Goal: Task Accomplishment & Management: Complete application form

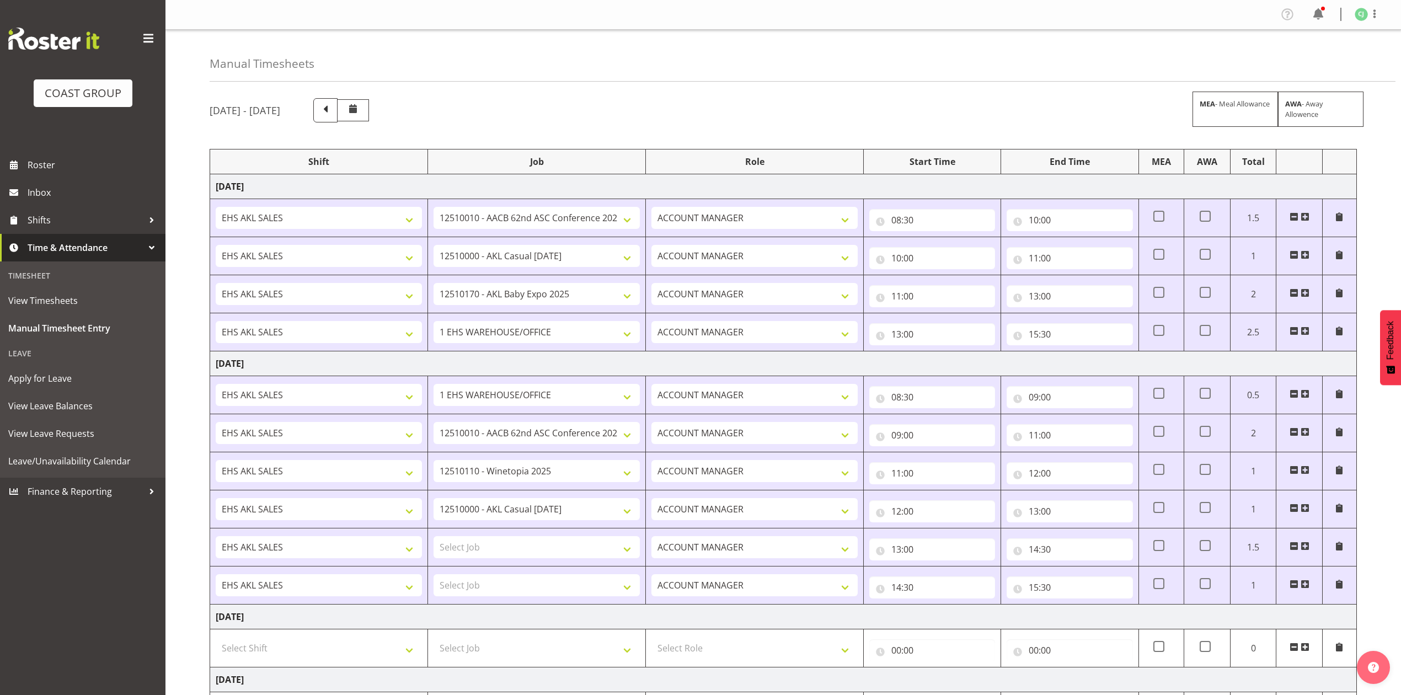
select select "8960"
select select "8654"
select select "10489"
select select "69"
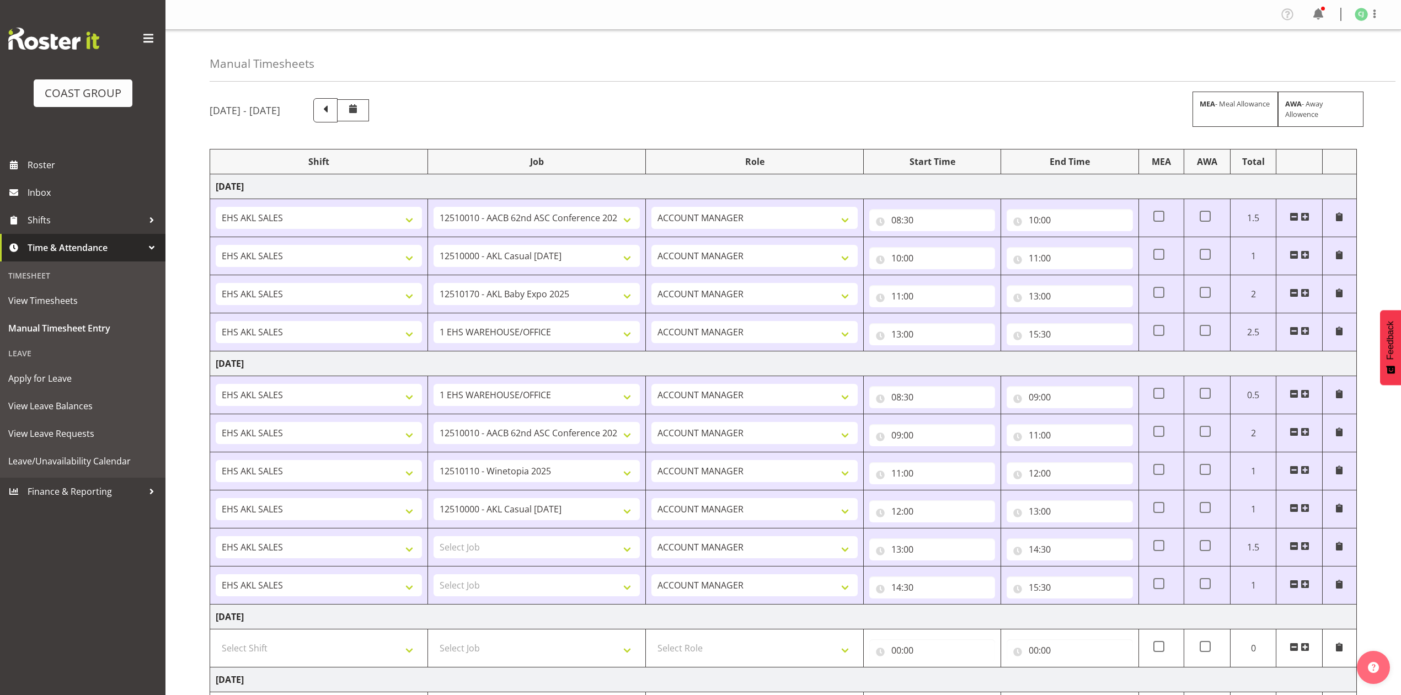
select select "8960"
select select "10038"
select select "8654"
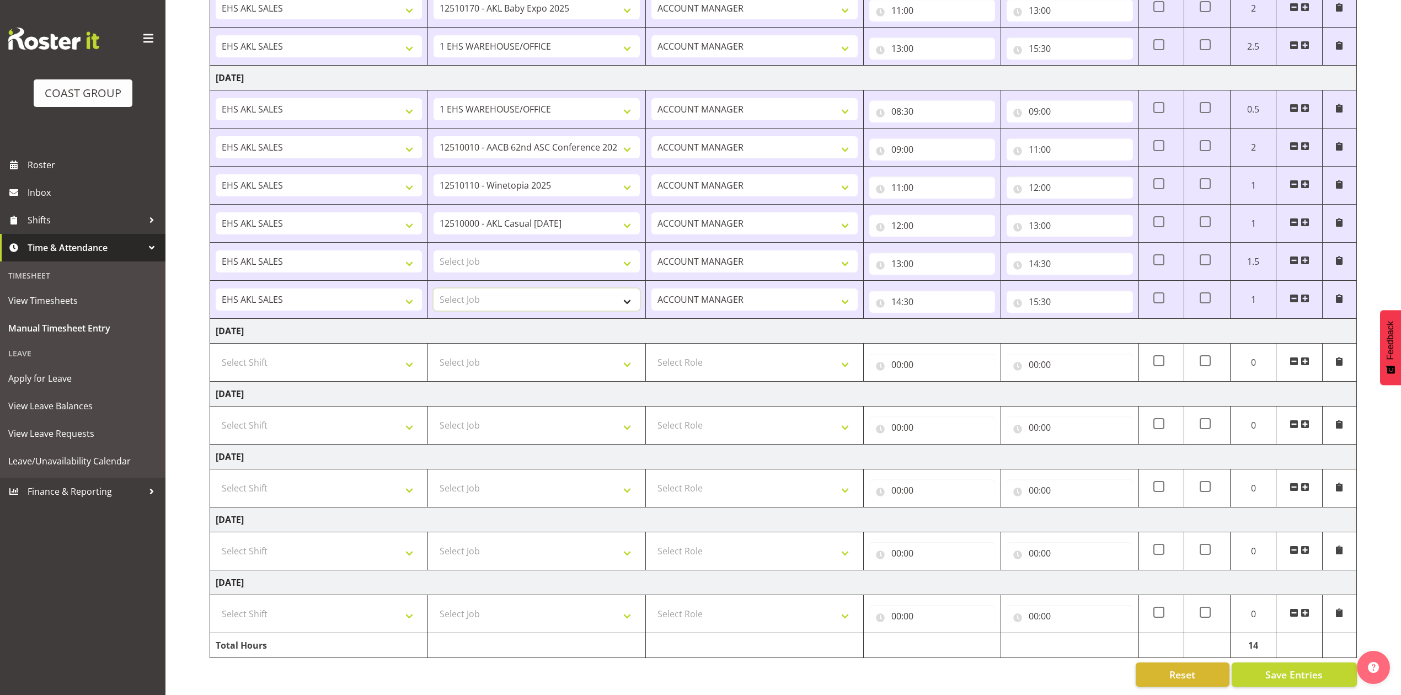
click at [585, 288] on select "Select Job 1 Carlton Events 1 [PERSON_NAME][GEOGRAPHIC_DATA] 1 [PERSON_NAME][GE…" at bounding box center [536, 299] width 206 height 22
select select "8655"
click at [582, 250] on select "Select Job 1 Carlton Events 1 [PERSON_NAME][GEOGRAPHIC_DATA] 1 [PERSON_NAME][GE…" at bounding box center [536, 261] width 206 height 22
select select "69"
click at [433, 250] on select "Select Job 1 Carlton Events 1 [PERSON_NAME][GEOGRAPHIC_DATA] 1 [PERSON_NAME][GE…" at bounding box center [536, 261] width 206 height 22
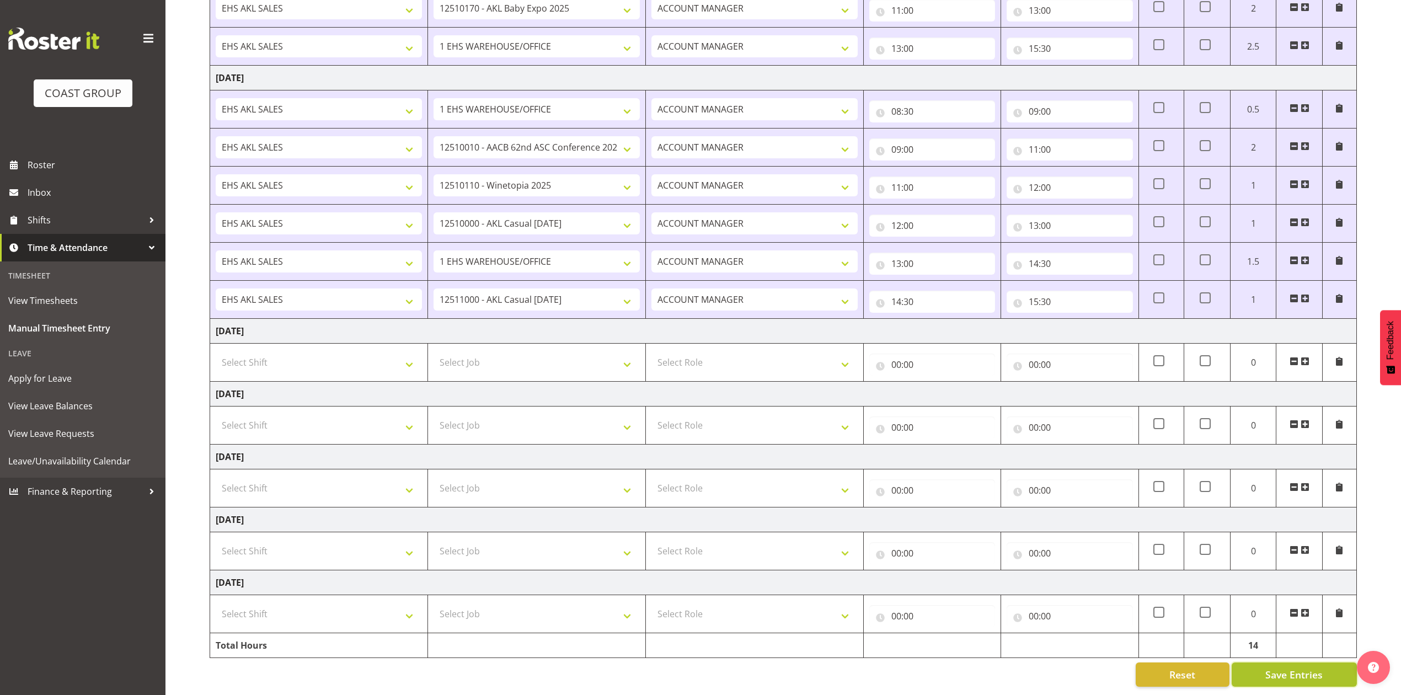
click at [1291, 667] on span "Save Entries" at bounding box center [1293, 674] width 57 height 14
click at [314, 352] on select "Select Shift EHS AKL SALES" at bounding box center [319, 362] width 206 height 22
select select "1327"
click at [216, 351] on select "Select Shift EHS AKL SALES" at bounding box center [319, 362] width 206 height 22
drag, startPoint x: 761, startPoint y: 338, endPoint x: 764, endPoint y: 346, distance: 8.9
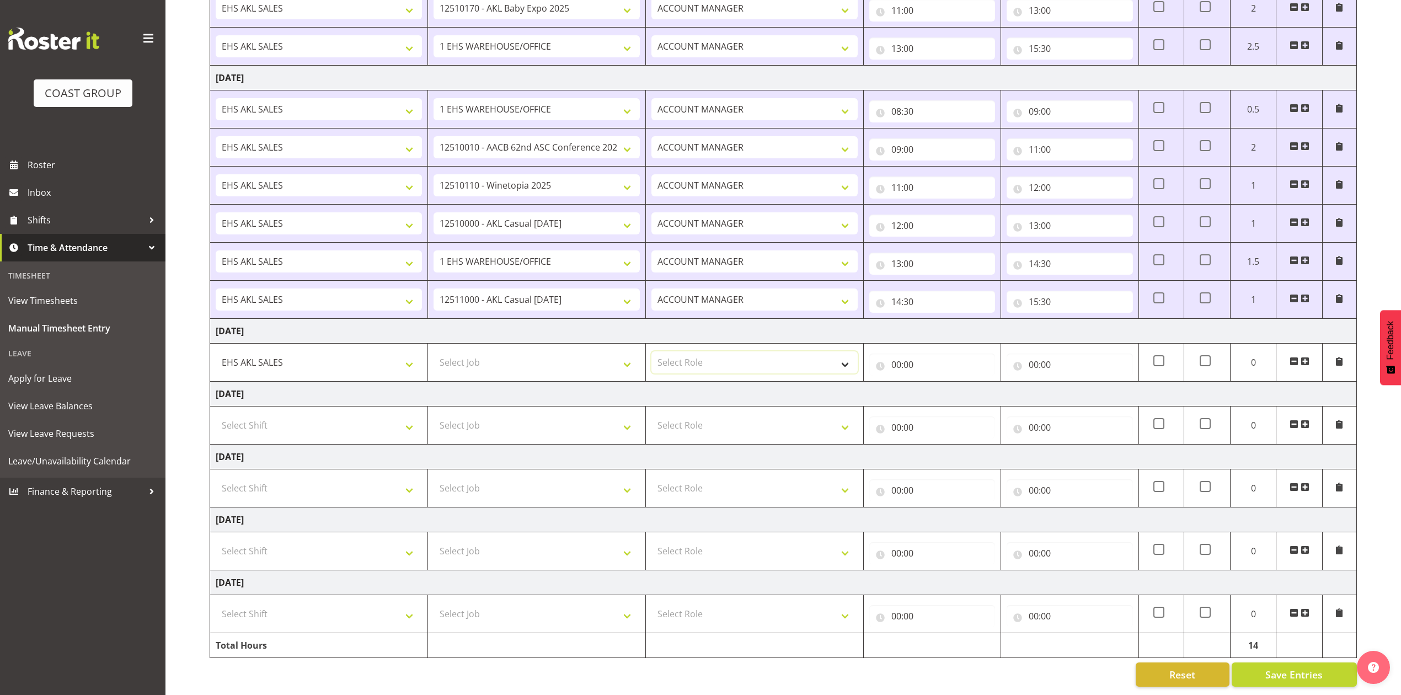
click at [762, 351] on select "Select Role ACCOUNT MANAGER Account Manager" at bounding box center [754, 362] width 206 height 22
select select "197"
click at [651, 351] on select "Select Role ACCOUNT MANAGER Account Manager" at bounding box center [754, 362] width 206 height 22
click at [898, 353] on input "00:00" at bounding box center [932, 364] width 126 height 22
click at [949, 382] on select "00 01 02 03 04 05 06 07 08 09 10 11 12 13 14 15 16 17 18 19 20 21 22 23" at bounding box center [944, 393] width 25 height 22
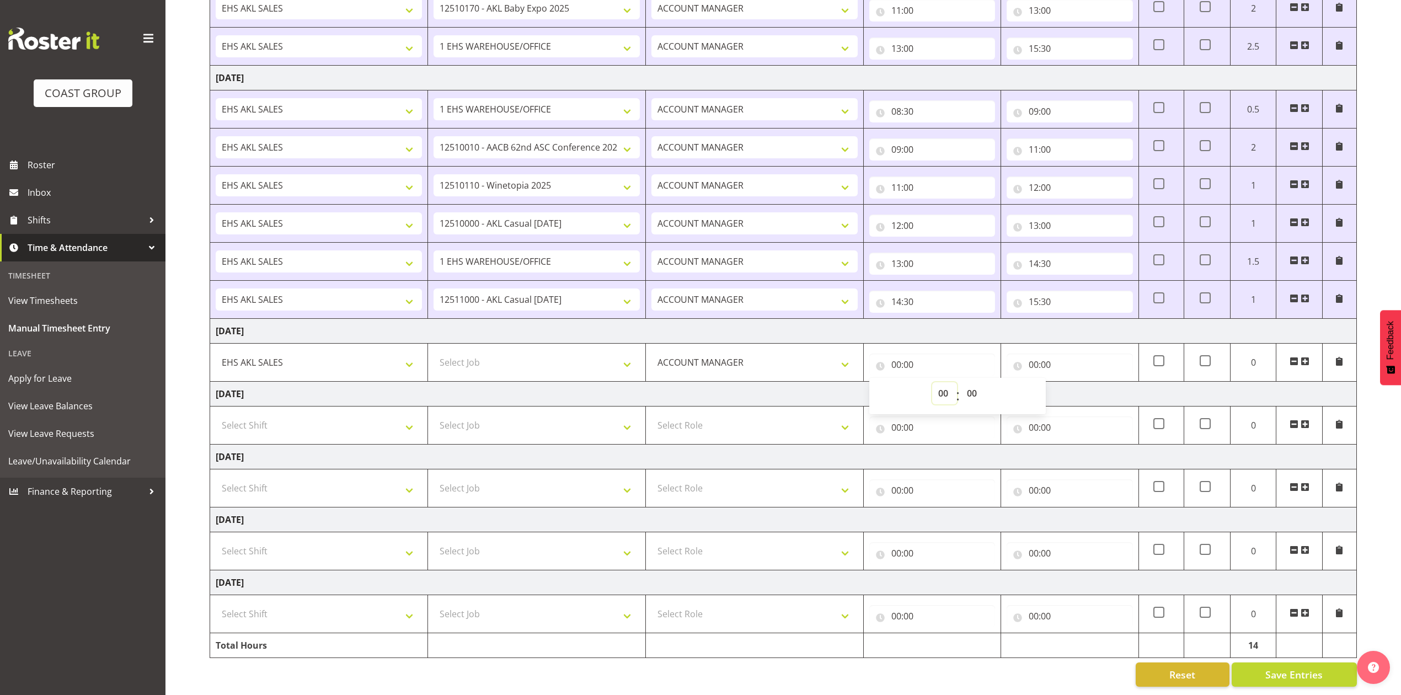
select select "8"
click at [932, 382] on select "00 01 02 03 04 05 06 07 08 09 10 11 12 13 14 15 16 17 18 19 20 21 22 23" at bounding box center [944, 393] width 25 height 22
type input "08:00"
click at [974, 382] on select "00 01 02 03 04 05 06 07 08 09 10 11 12 13 14 15 16 17 18 19 20 21 22 23 24 25 2…" at bounding box center [973, 393] width 25 height 22
select select "30"
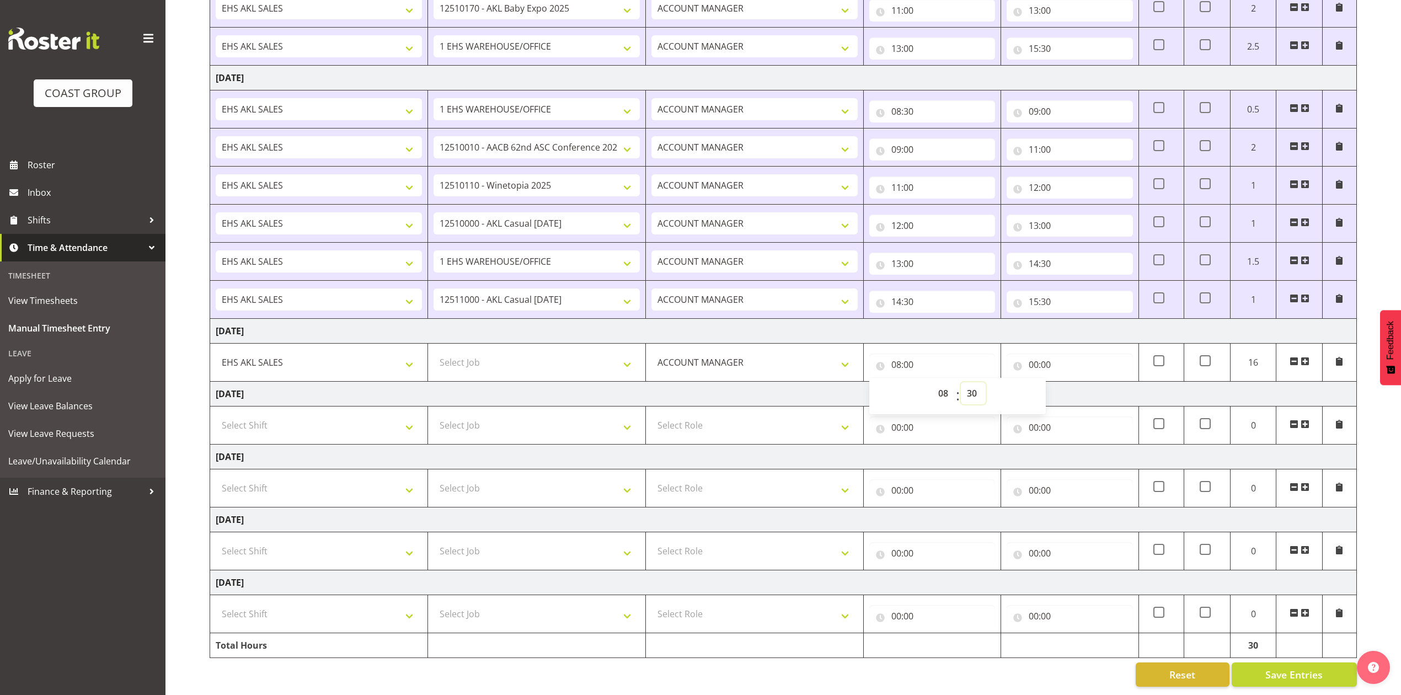
click at [961, 382] on select "00 01 02 03 04 05 06 07 08 09 10 11 12 13 14 15 16 17 18 19 20 21 22 23 24 25 2…" at bounding box center [973, 393] width 25 height 22
type input "08:30"
click at [1036, 353] on input "00:00" at bounding box center [1069, 364] width 126 height 22
click at [1075, 382] on select "00 01 02 03 04 05 06 07 08 09 10 11 12 13 14 15 16 17 18 19 20 21 22 23" at bounding box center [1081, 393] width 25 height 22
select select "9"
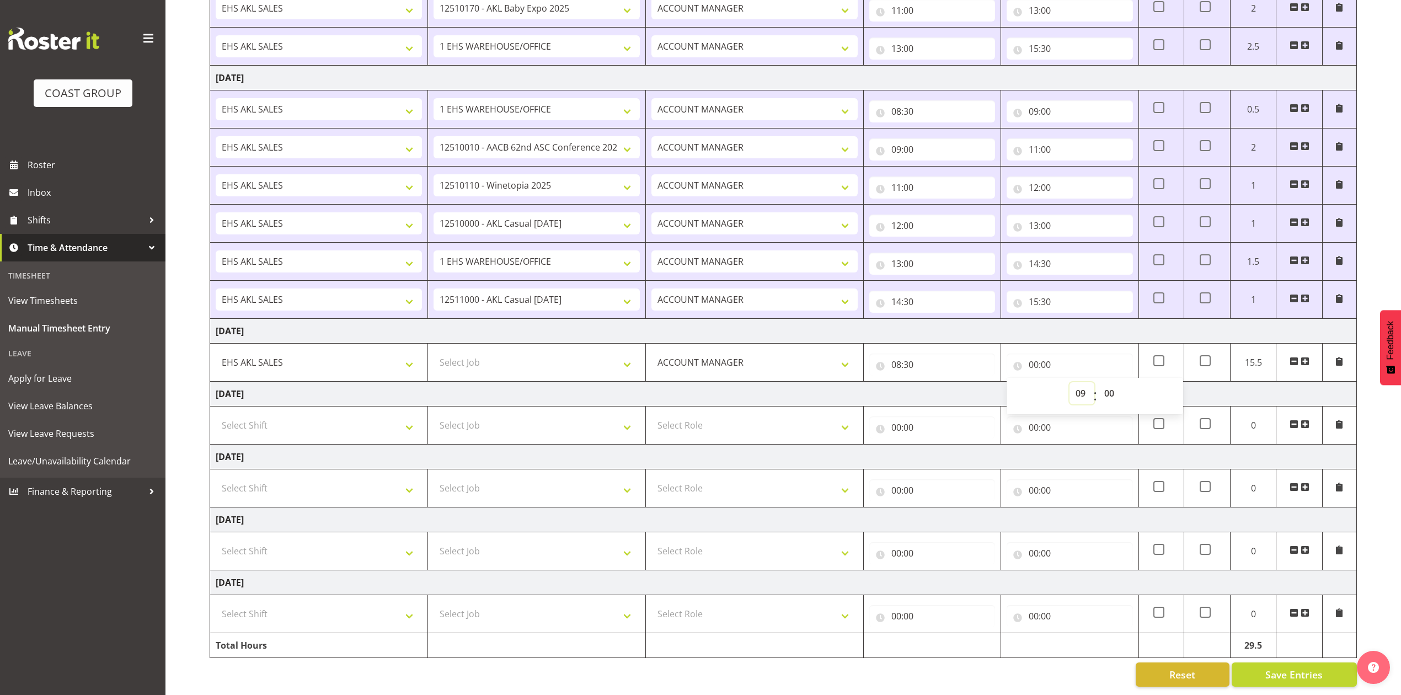
click at [1069, 382] on select "00 01 02 03 04 05 06 07 08 09 10 11 12 13 14 15 16 17 18 19 20 21 22 23" at bounding box center [1081, 393] width 25 height 22
type input "09:00"
click at [1304, 357] on span at bounding box center [1304, 361] width 9 height 9
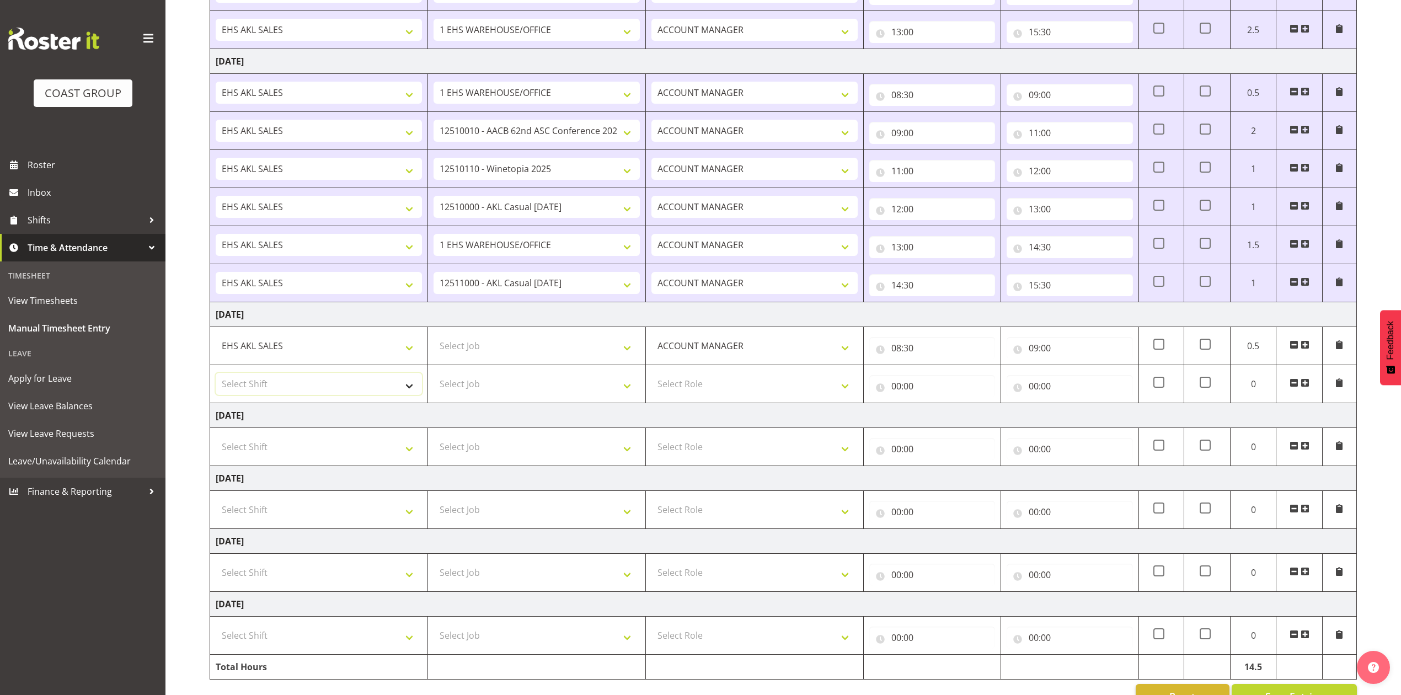
click at [278, 391] on select "Select Shift EHS AKL SALES" at bounding box center [319, 384] width 206 height 22
select select "1327"
click at [216, 376] on select "Select Shift EHS AKL SALES" at bounding box center [319, 384] width 206 height 22
click at [1035, 354] on input "09:00" at bounding box center [1069, 348] width 126 height 22
drag, startPoint x: 1076, startPoint y: 379, endPoint x: 1083, endPoint y: 373, distance: 9.0
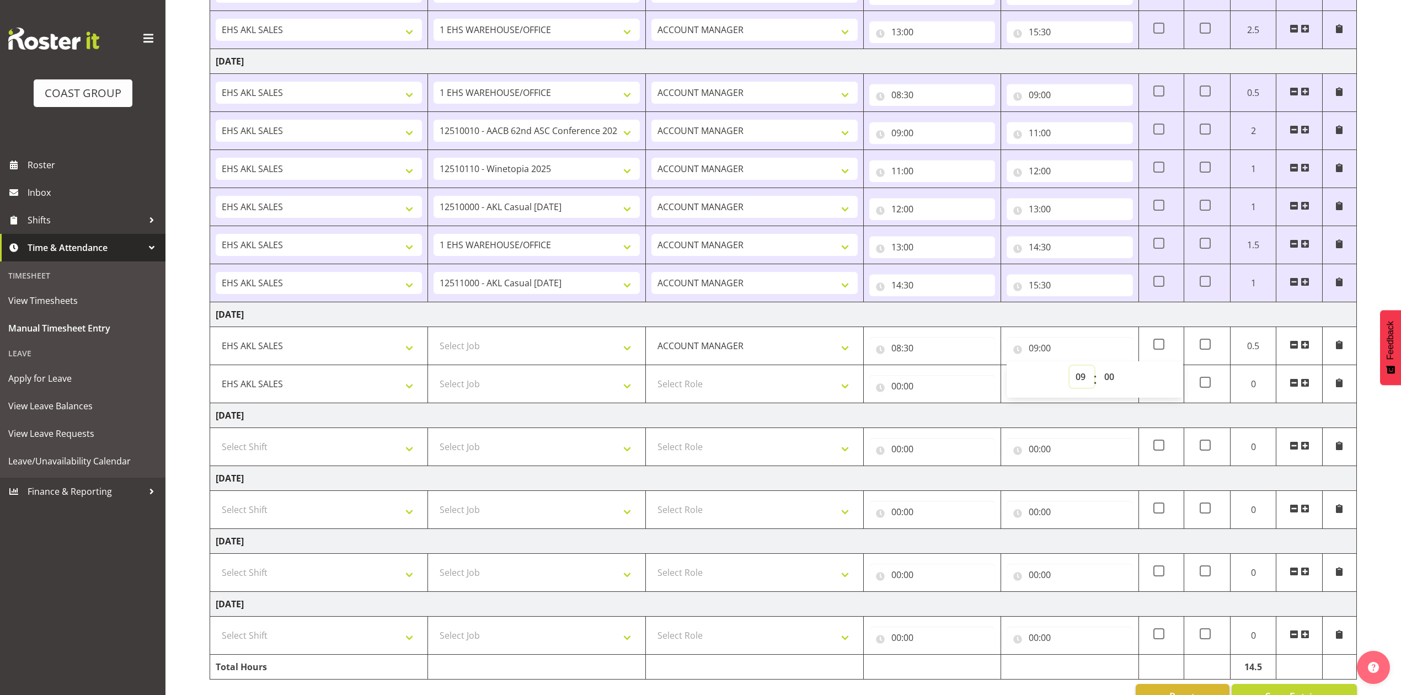
click at [1076, 378] on select "00 01 02 03 04 05 06 07 08 09 10 11 12 13 14 15 16 17 18 19 20 21 22 23" at bounding box center [1081, 377] width 25 height 22
select select "10"
click at [1069, 369] on select "00 01 02 03 04 05 06 07 08 09 10 11 12 13 14 15 16 17 18 19 20 21 22 23" at bounding box center [1081, 377] width 25 height 22
type input "10:00"
click at [898, 387] on input "00:00" at bounding box center [932, 386] width 126 height 22
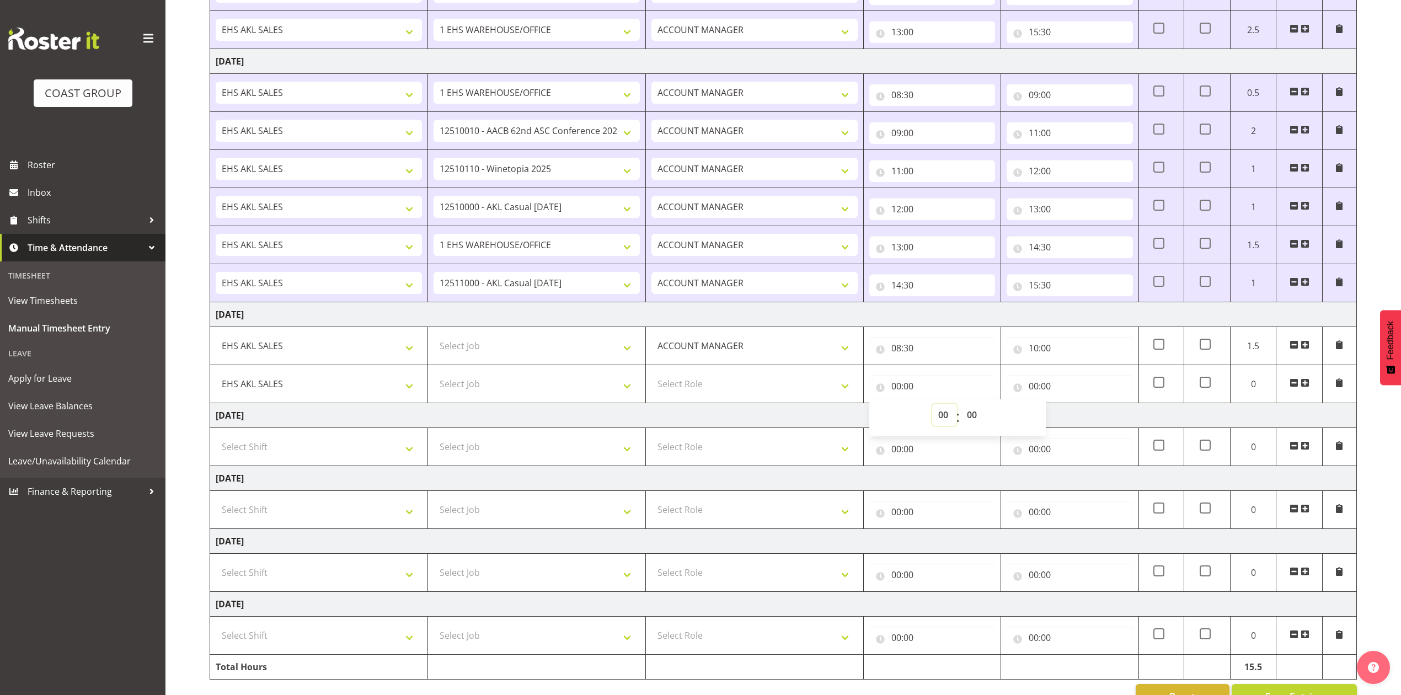
click at [942, 415] on select "00 01 02 03 04 05 06 07 08 09 10 11 12 13 14 15 16 17 18 19 20 21 22 23" at bounding box center [944, 415] width 25 height 22
select select "10"
click at [932, 407] on select "00 01 02 03 04 05 06 07 08 09 10 11 12 13 14 15 16 17 18 19 20 21 22 23" at bounding box center [944, 415] width 25 height 22
type input "10:00"
click at [1033, 389] on input "00:00" at bounding box center [1069, 386] width 126 height 22
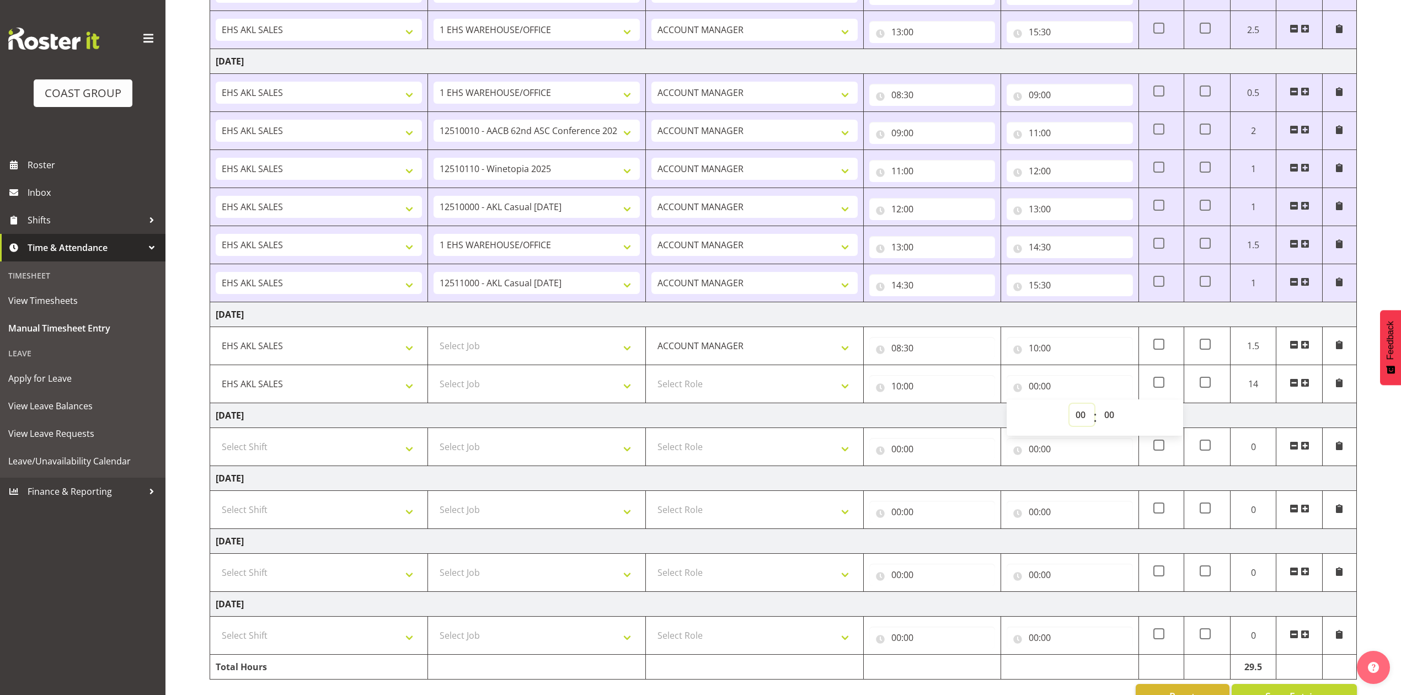
drag, startPoint x: 1080, startPoint y: 418, endPoint x: 1080, endPoint y: 411, distance: 7.2
click at [1080, 416] on select "00 01 02 03 04 05 06 07 08 09 10 11 12 13 14 15 16 17 18 19 20 21 22 23" at bounding box center [1081, 415] width 25 height 22
select select "12"
click at [1069, 407] on select "00 01 02 03 04 05 06 07 08 09 10 11 12 13 14 15 16 17 18 19 20 21 22 23" at bounding box center [1081, 415] width 25 height 22
type input "12:00"
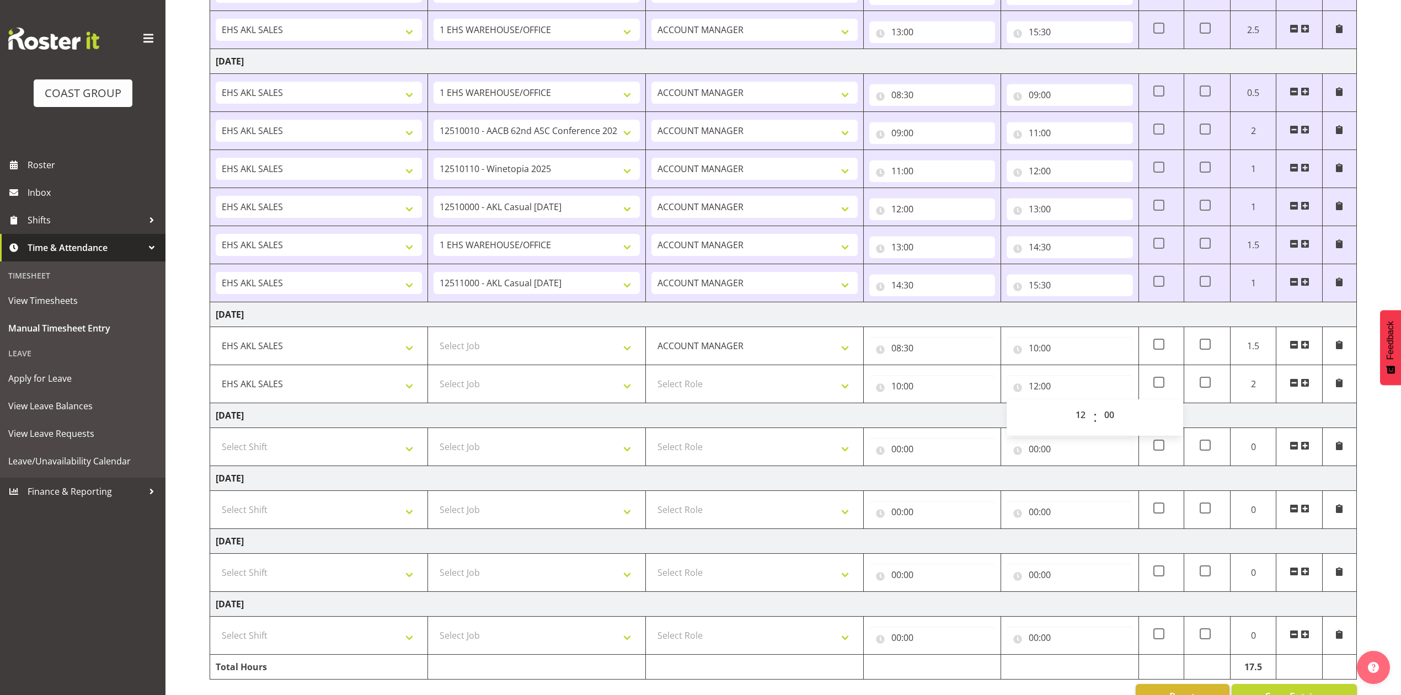
click at [1306, 385] on span at bounding box center [1304, 382] width 9 height 9
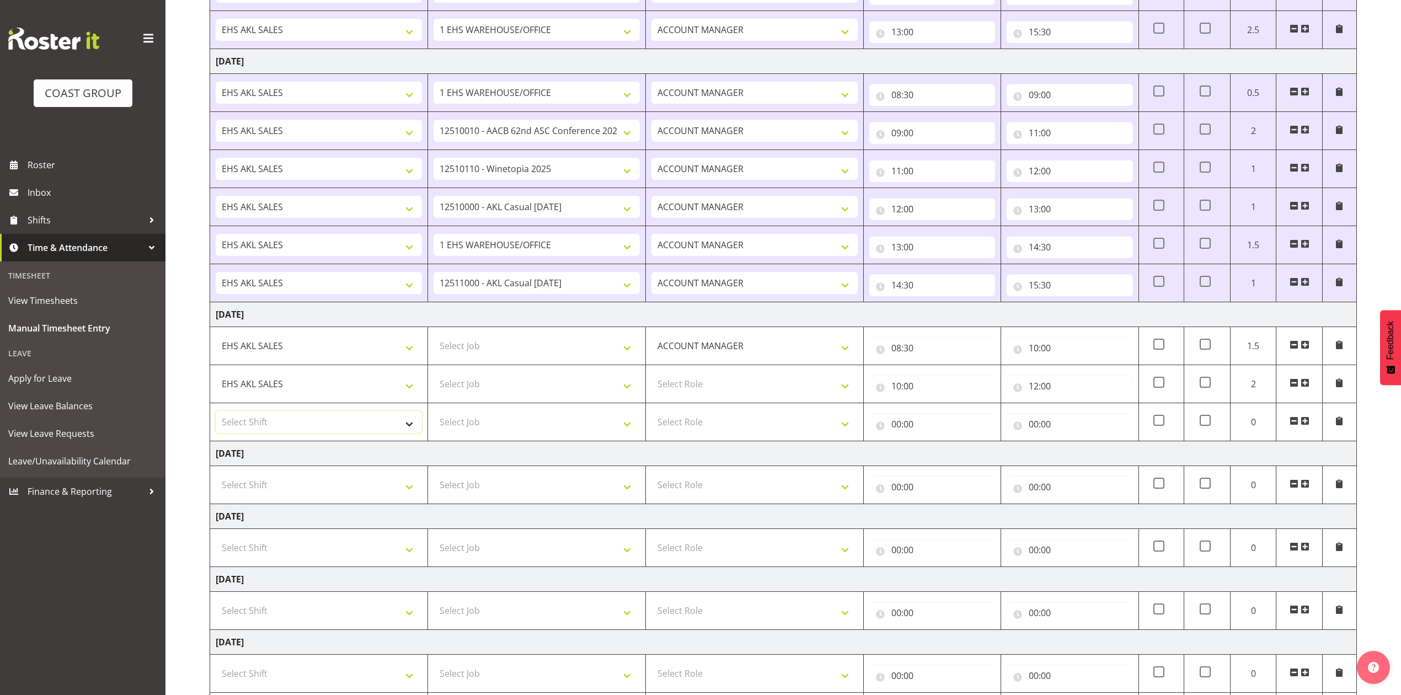
click at [354, 424] on select "Select Shift EHS AKL SALES" at bounding box center [319, 422] width 206 height 22
select select "1327"
click at [216, 415] on select "Select Shift EHS AKL SALES" at bounding box center [319, 422] width 206 height 22
click at [753, 393] on select "Select Role ACCOUNT MANAGER Account Manager" at bounding box center [754, 384] width 206 height 22
select select "197"
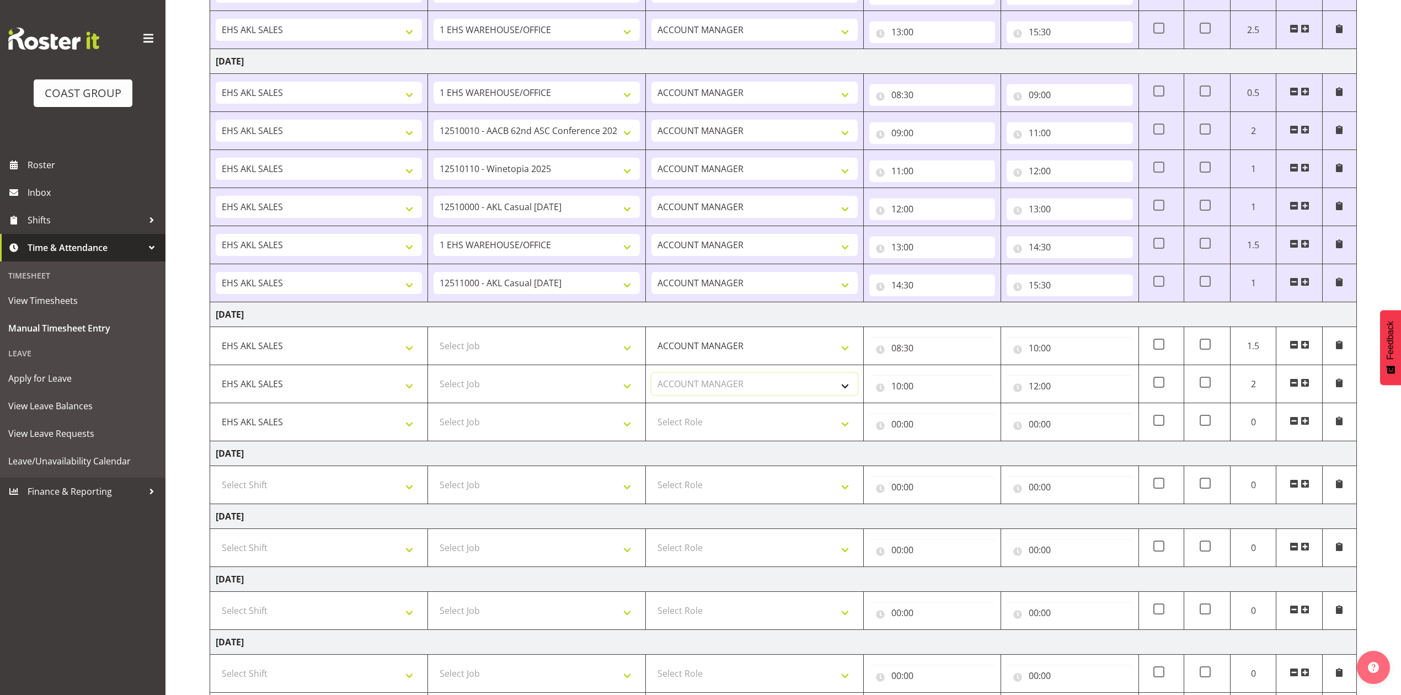
click at [651, 376] on select "Select Role ACCOUNT MANAGER Account Manager" at bounding box center [754, 384] width 206 height 22
click at [753, 420] on select "Select Role ACCOUNT MANAGER Account Manager" at bounding box center [754, 422] width 206 height 22
select select "197"
click at [651, 415] on select "Select Role ACCOUNT MANAGER Account Manager" at bounding box center [754, 422] width 206 height 22
click at [892, 426] on input "00:00" at bounding box center [932, 424] width 126 height 22
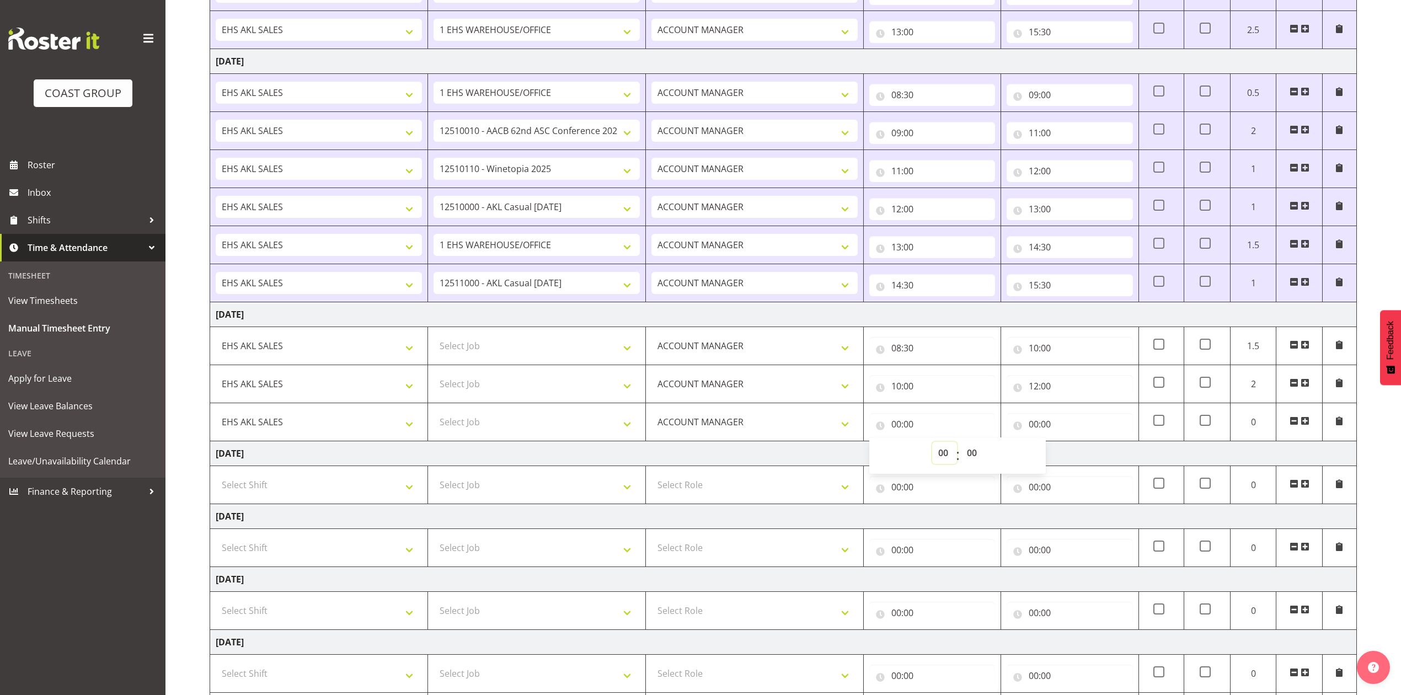
drag, startPoint x: 945, startPoint y: 454, endPoint x: 949, endPoint y: 446, distance: 9.6
click at [946, 454] on select "00 01 02 03 04 05 06 07 08 09 10 11 12 13 14 15 16 17 18 19 20 21 22 23" at bounding box center [944, 453] width 25 height 22
select select "12"
click at [932, 446] on select "00 01 02 03 04 05 06 07 08 09 10 11 12 13 14 15 16 17 18 19 20 21 22 23" at bounding box center [944, 453] width 25 height 22
type input "12:00"
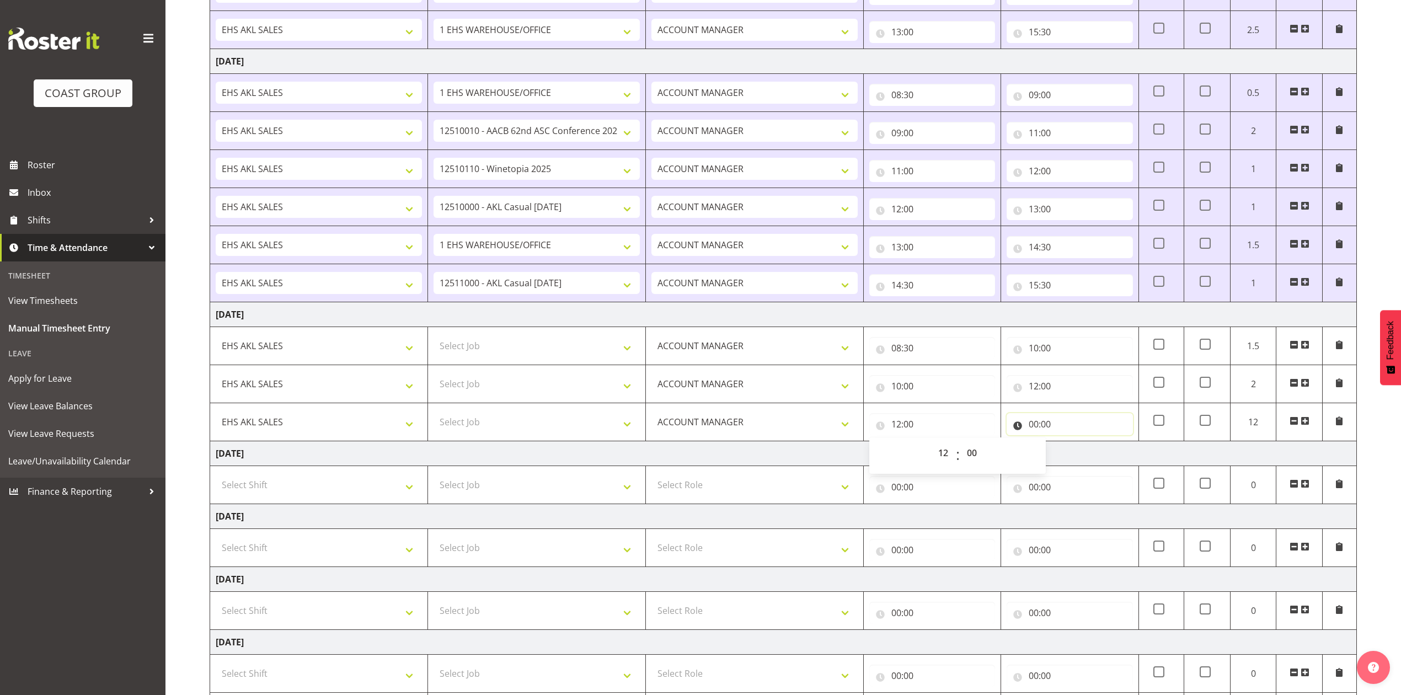
click at [1038, 429] on input "00:00" at bounding box center [1069, 424] width 126 height 22
click at [1083, 453] on select "00 01 02 03 04 05 06 07 08 09 10 11 12 13 14 15 16 17 18 19 20 21 22 23" at bounding box center [1081, 453] width 25 height 22
select select "13"
click at [1069, 446] on select "00 01 02 03 04 05 06 07 08 09 10 11 12 13 14 15 16 17 18 19 20 21 22 23" at bounding box center [1081, 453] width 25 height 22
type input "13:00"
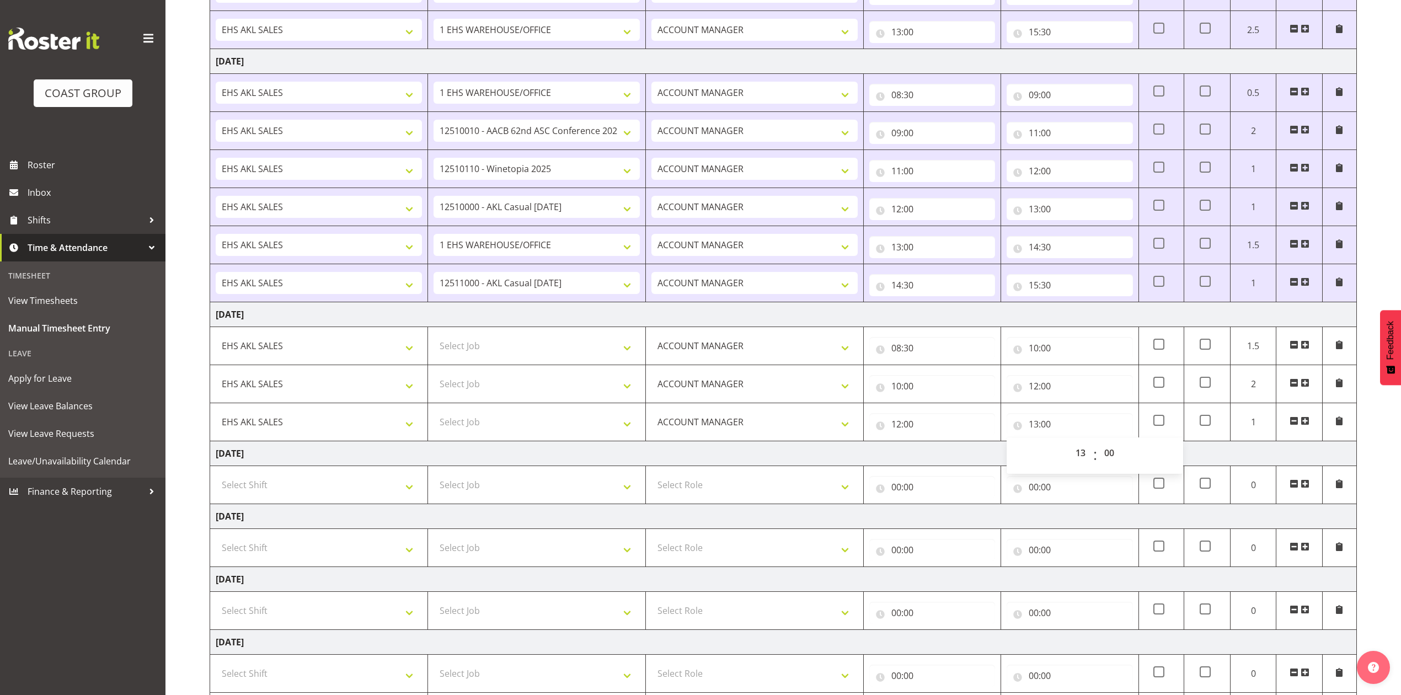
click at [1307, 424] on span at bounding box center [1304, 420] width 9 height 9
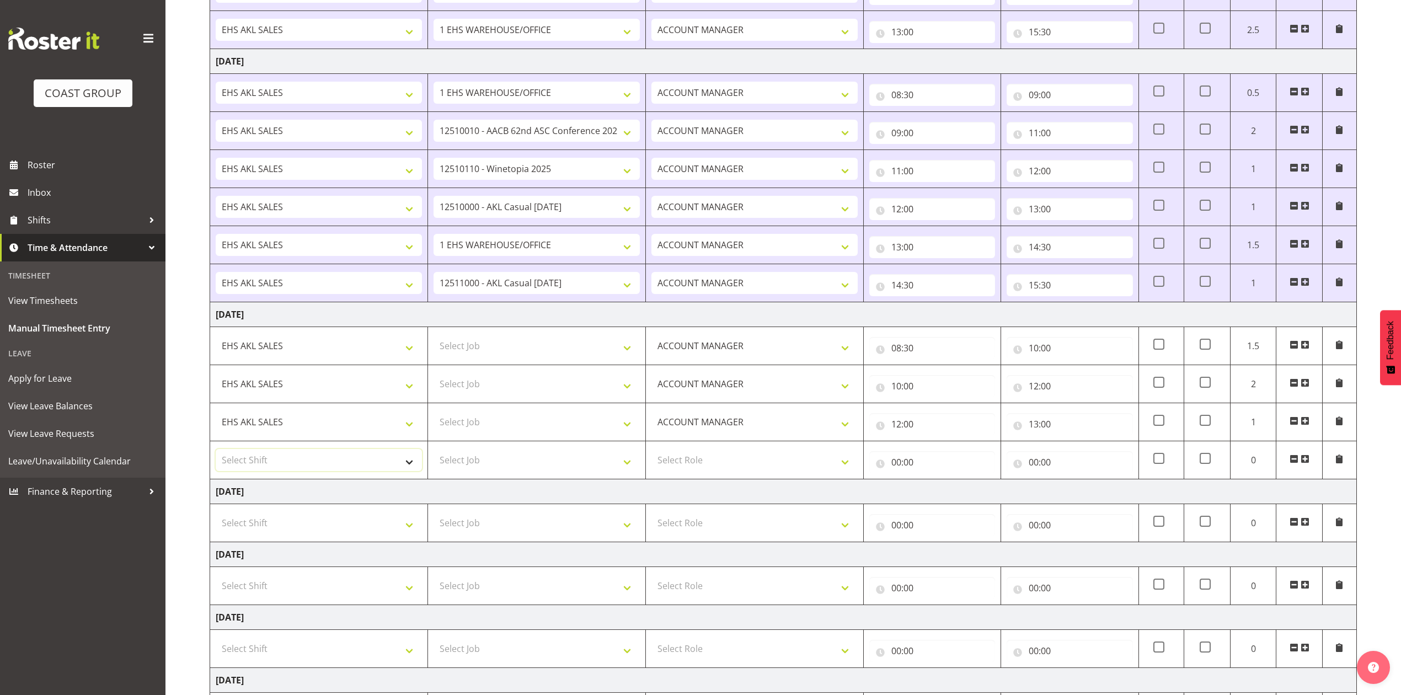
click at [358, 467] on select "Select Shift EHS AKL SALES" at bounding box center [319, 460] width 206 height 22
select select "1327"
click at [216, 453] on select "Select Shift EHS AKL SALES" at bounding box center [319, 460] width 206 height 22
click at [763, 463] on select "Select Role ACCOUNT MANAGER Account Manager" at bounding box center [754, 460] width 206 height 22
select select "197"
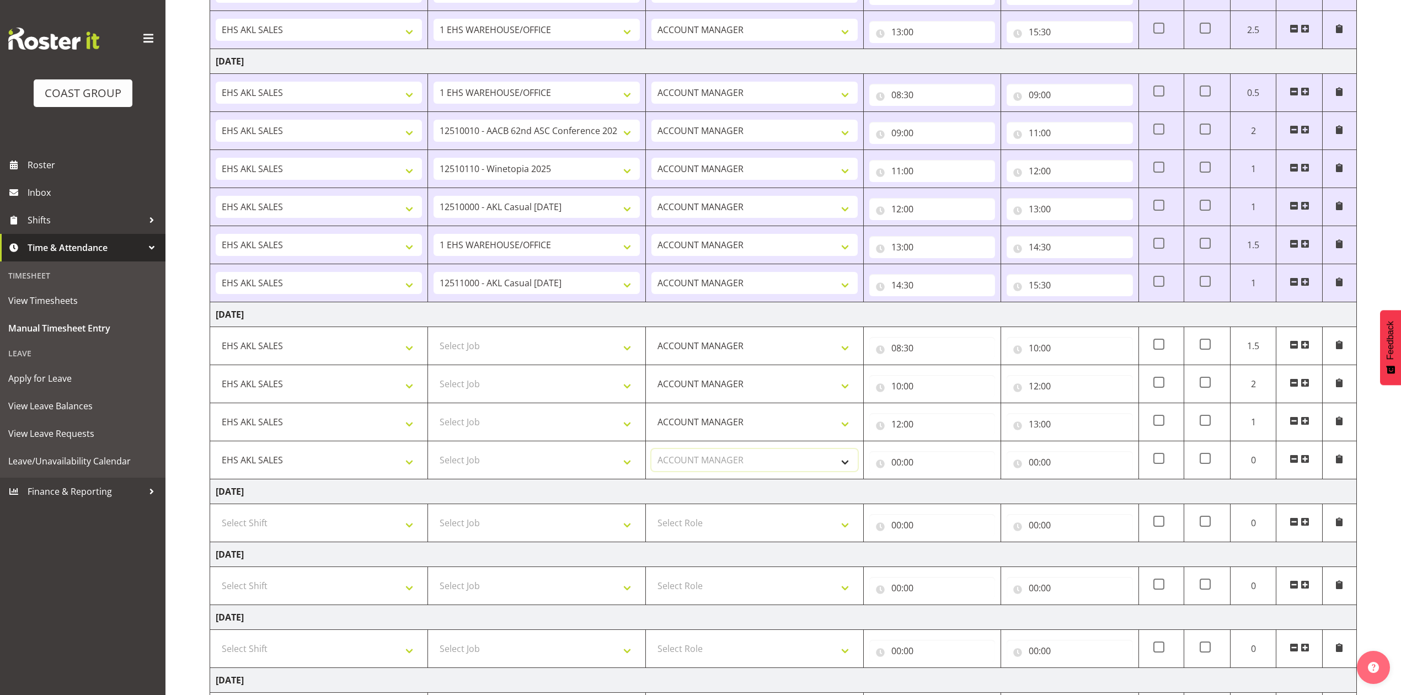
click at [651, 453] on select "Select Role ACCOUNT MANAGER Account Manager" at bounding box center [754, 460] width 206 height 22
click at [900, 464] on input "00:00" at bounding box center [932, 462] width 126 height 22
click at [939, 495] on select "00 01 02 03 04 05 06 07 08 09 10 11 12 13 14 15 16 17 18 19 20 21 22 23" at bounding box center [944, 491] width 25 height 22
select select "13"
click at [932, 484] on select "00 01 02 03 04 05 06 07 08 09 10 11 12 13 14 15 16 17 18 19 20 21 22 23" at bounding box center [944, 491] width 25 height 22
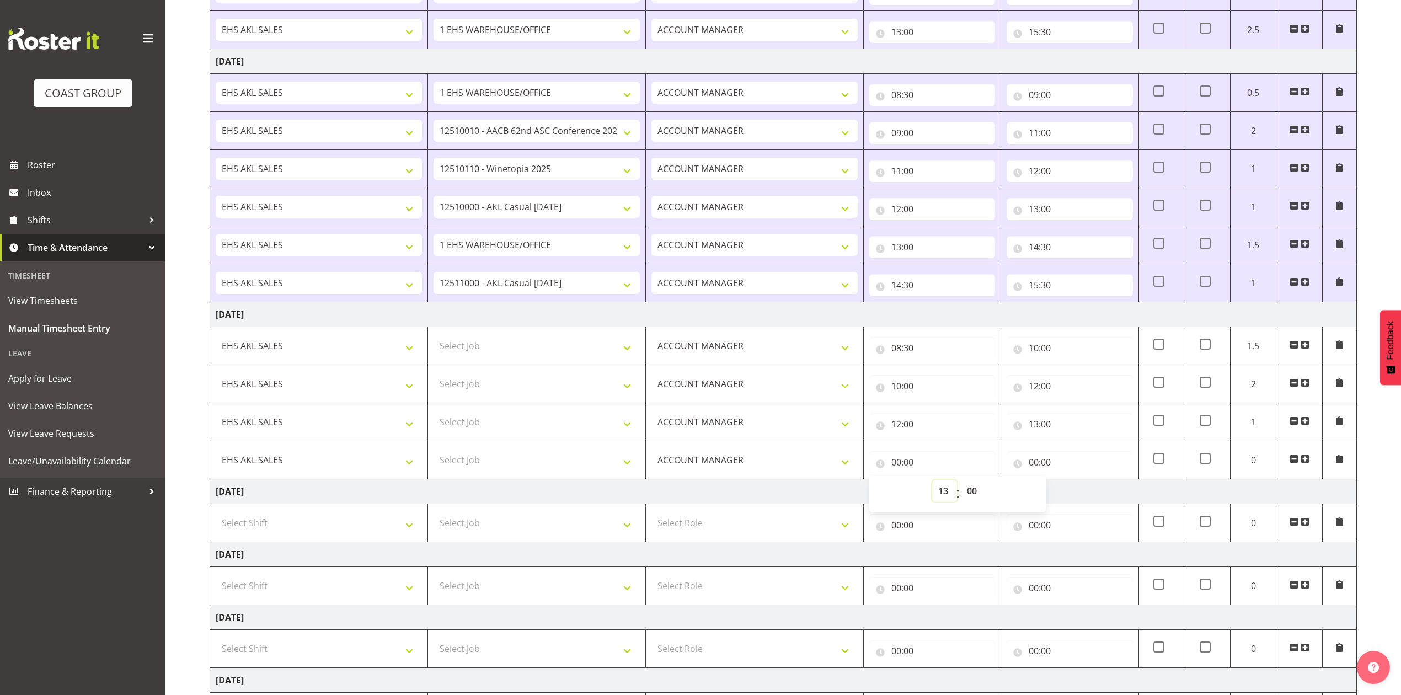
type input "13:00"
click at [1040, 465] on input "00:00" at bounding box center [1069, 462] width 126 height 22
click at [1086, 496] on select "00 01 02 03 04 05 06 07 08 09 10 11 12 13 14 15 16 17 18 19 20 21 22 23" at bounding box center [1081, 491] width 25 height 22
select select "14"
click at [1069, 484] on select "00 01 02 03 04 05 06 07 08 09 10 11 12 13 14 15 16 17 18 19 20 21 22 23" at bounding box center [1081, 491] width 25 height 22
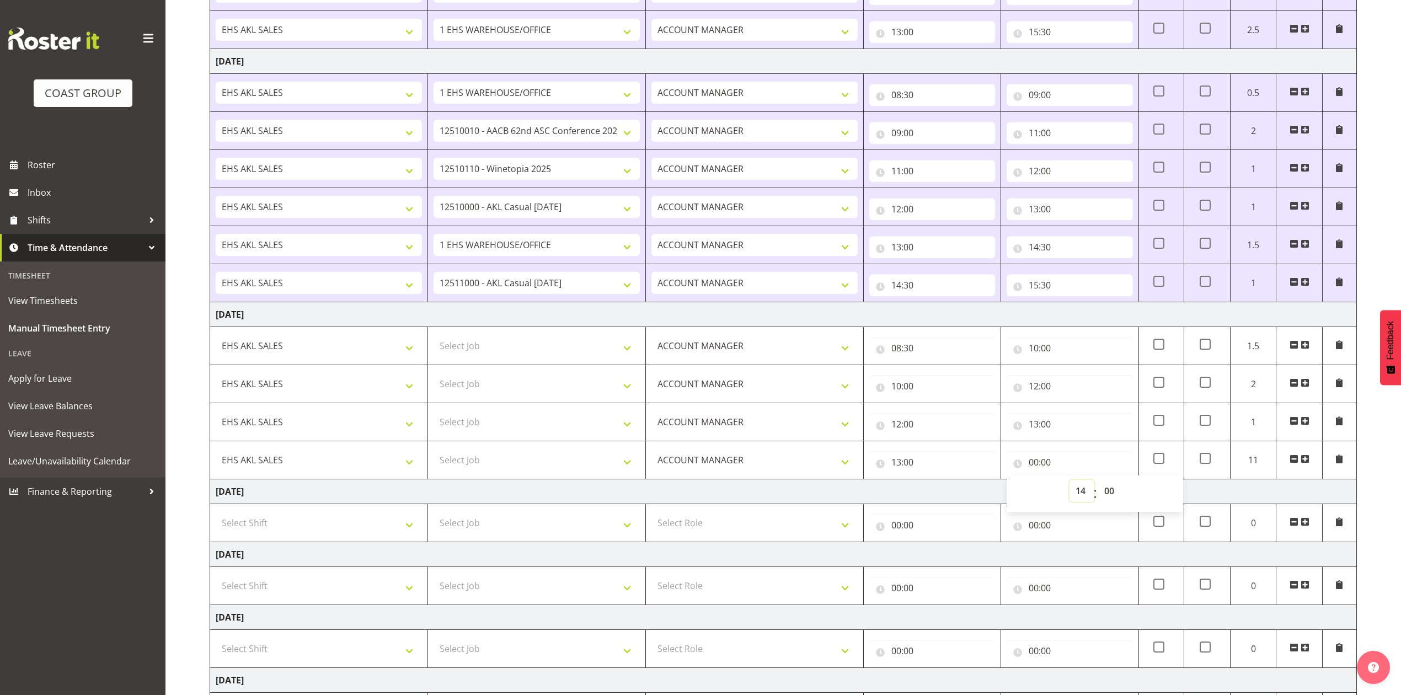
type input "14:00"
drag, startPoint x: 1110, startPoint y: 492, endPoint x: 1110, endPoint y: 484, distance: 8.3
click at [1110, 492] on select "00 01 02 03 04 05 06 07 08 09 10 11 12 13 14 15 16 17 18 19 20 21 22 23 24 25 2…" at bounding box center [1110, 491] width 25 height 22
select select "30"
click at [1098, 484] on select "00 01 02 03 04 05 06 07 08 09 10 11 12 13 14 15 16 17 18 19 20 21 22 23 24 25 2…" at bounding box center [1110, 491] width 25 height 22
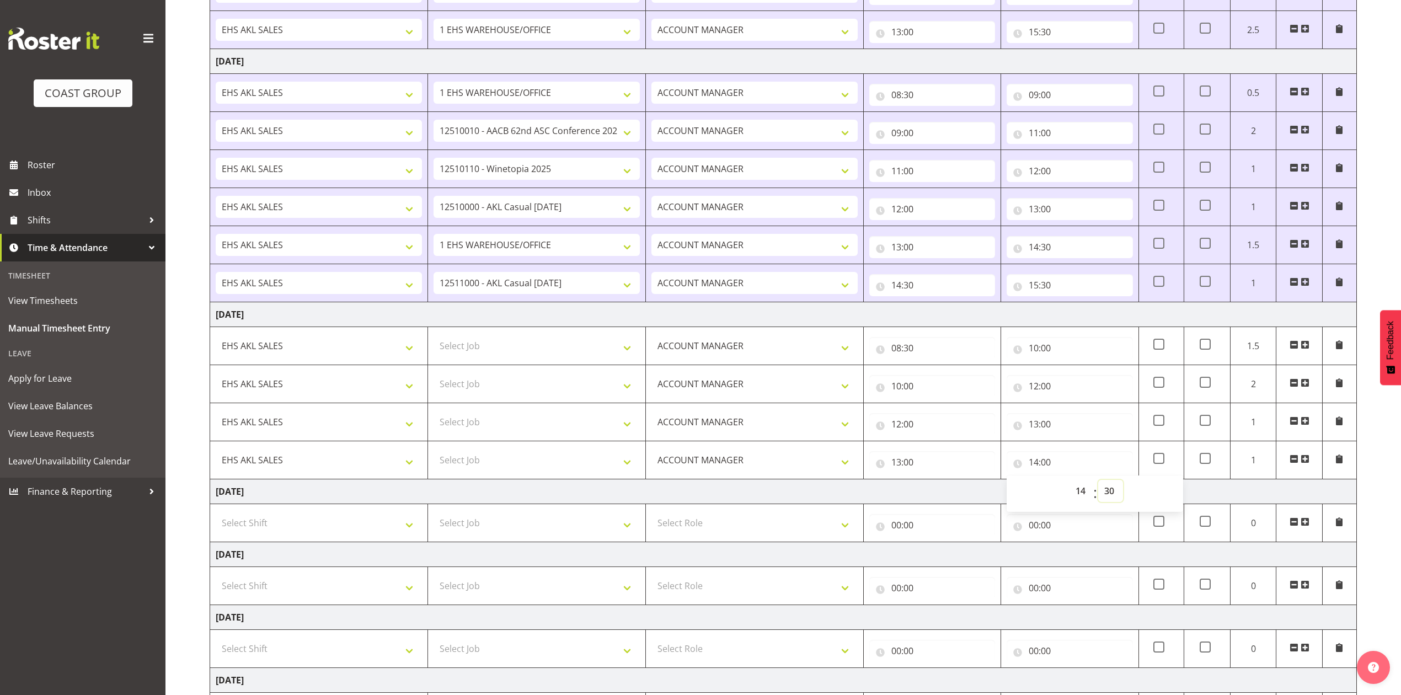
type input "14:30"
click at [1304, 462] on span at bounding box center [1304, 458] width 9 height 9
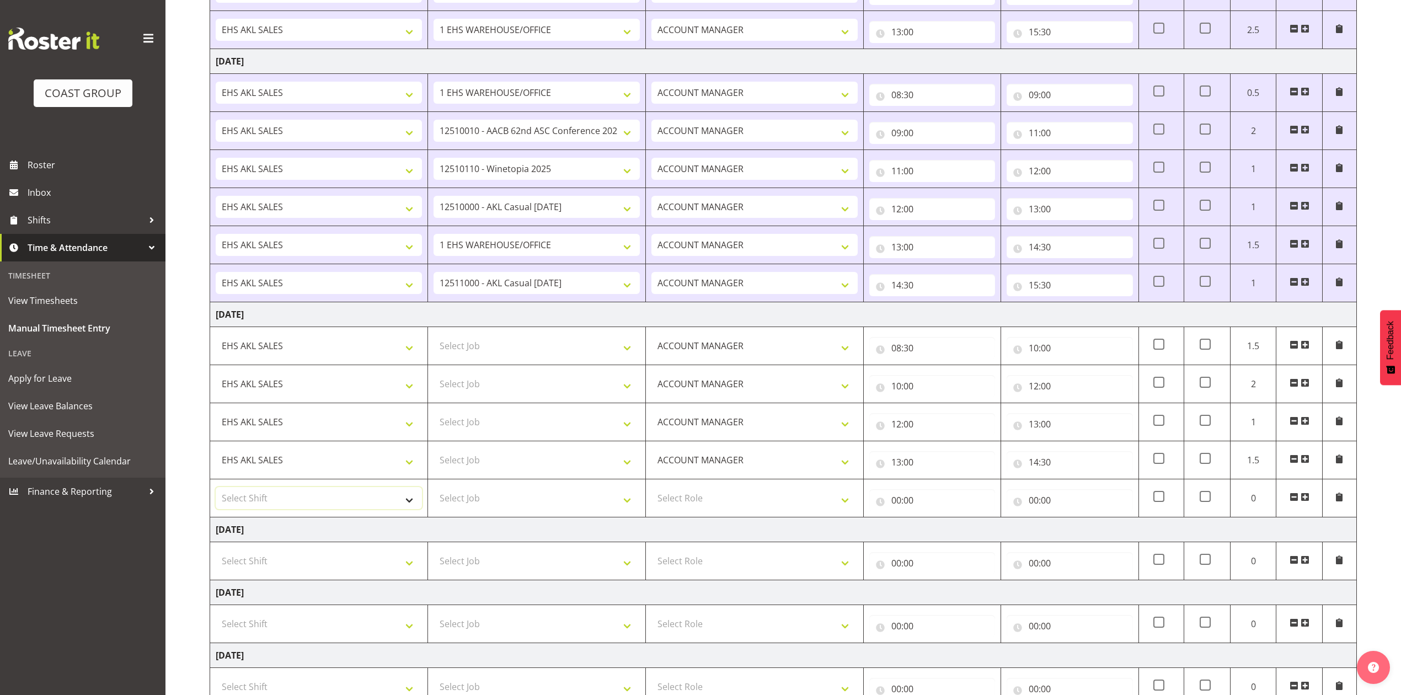
click at [316, 502] on select "Select Shift EHS AKL SALES" at bounding box center [319, 498] width 206 height 22
select select "1327"
click at [216, 491] on select "Select Shift EHS AKL SALES" at bounding box center [319, 498] width 206 height 22
click at [715, 504] on select "Select Role ACCOUNT MANAGER Account Manager" at bounding box center [754, 498] width 206 height 22
select select "197"
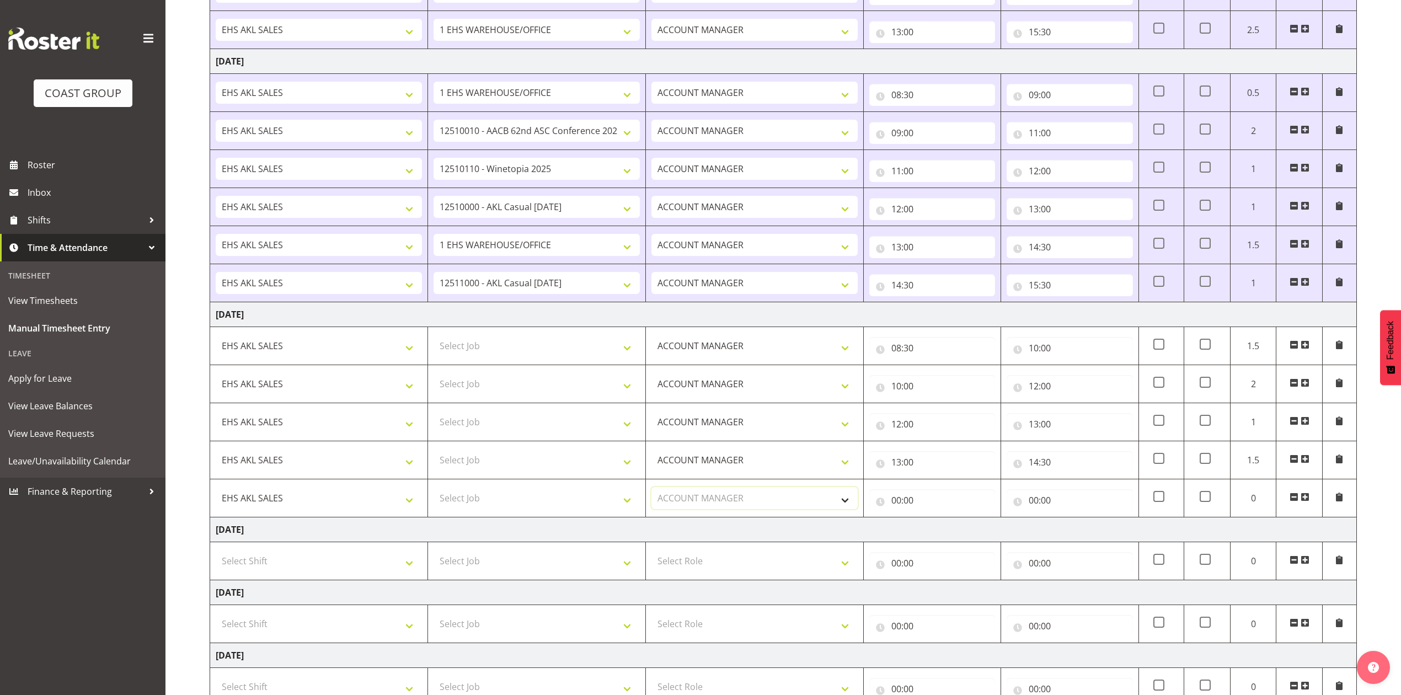
click at [651, 491] on select "Select Role ACCOUNT MANAGER Account Manager" at bounding box center [754, 498] width 206 height 22
click at [899, 502] on input "00:00" at bounding box center [932, 500] width 126 height 22
click at [949, 530] on select "00 01 02 03 04 05 06 07 08 09 10 11 12 13 14 15 16 17 18 19 20 21 22 23" at bounding box center [944, 529] width 25 height 22
select select "14"
click at [932, 522] on select "00 01 02 03 04 05 06 07 08 09 10 11 12 13 14 15 16 17 18 19 20 21 22 23" at bounding box center [944, 529] width 25 height 22
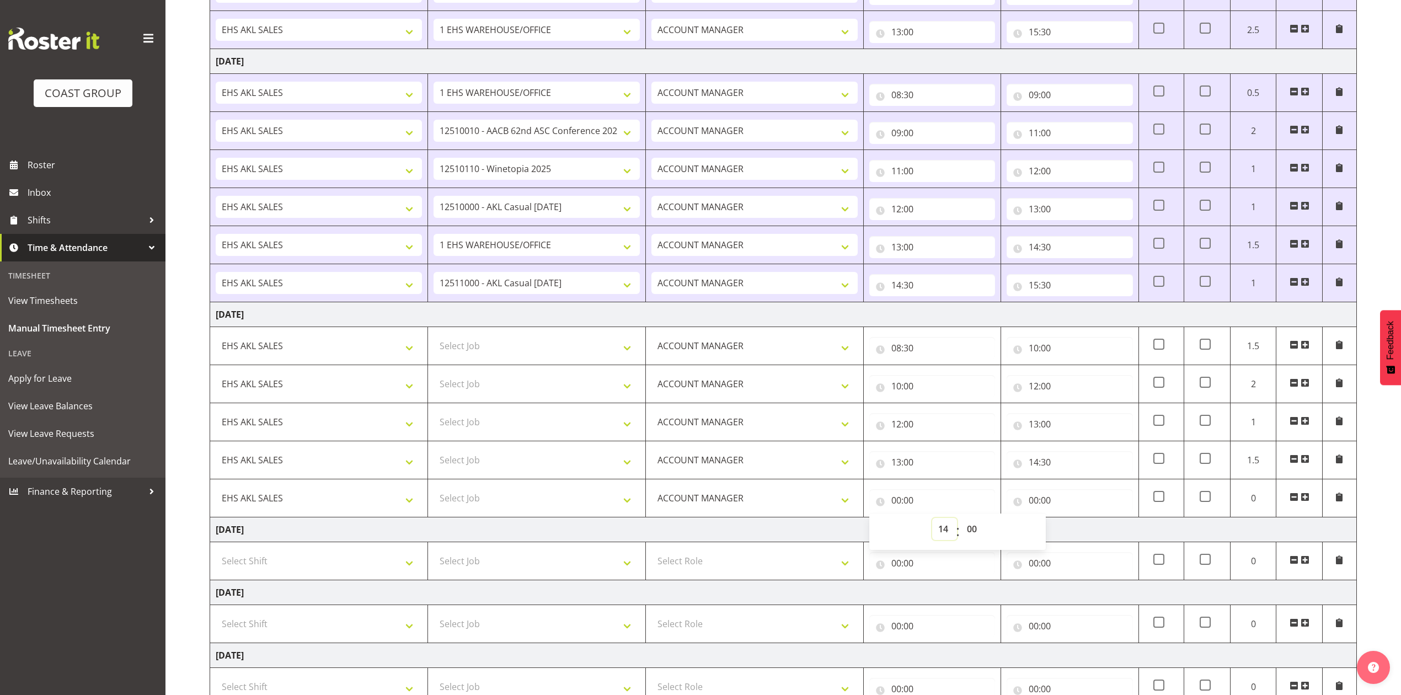
type input "14:00"
drag, startPoint x: 975, startPoint y: 531, endPoint x: 975, endPoint y: 523, distance: 7.7
click at [975, 531] on select "00 01 02 03 04 05 06 07 08 09 10 11 12 13 14 15 16 17 18 19 20 21 22 23 24 25 2…" at bounding box center [973, 529] width 25 height 22
select select "30"
click at [961, 522] on select "00 01 02 03 04 05 06 07 08 09 10 11 12 13 14 15 16 17 18 19 20 21 22 23 24 25 2…" at bounding box center [973, 529] width 25 height 22
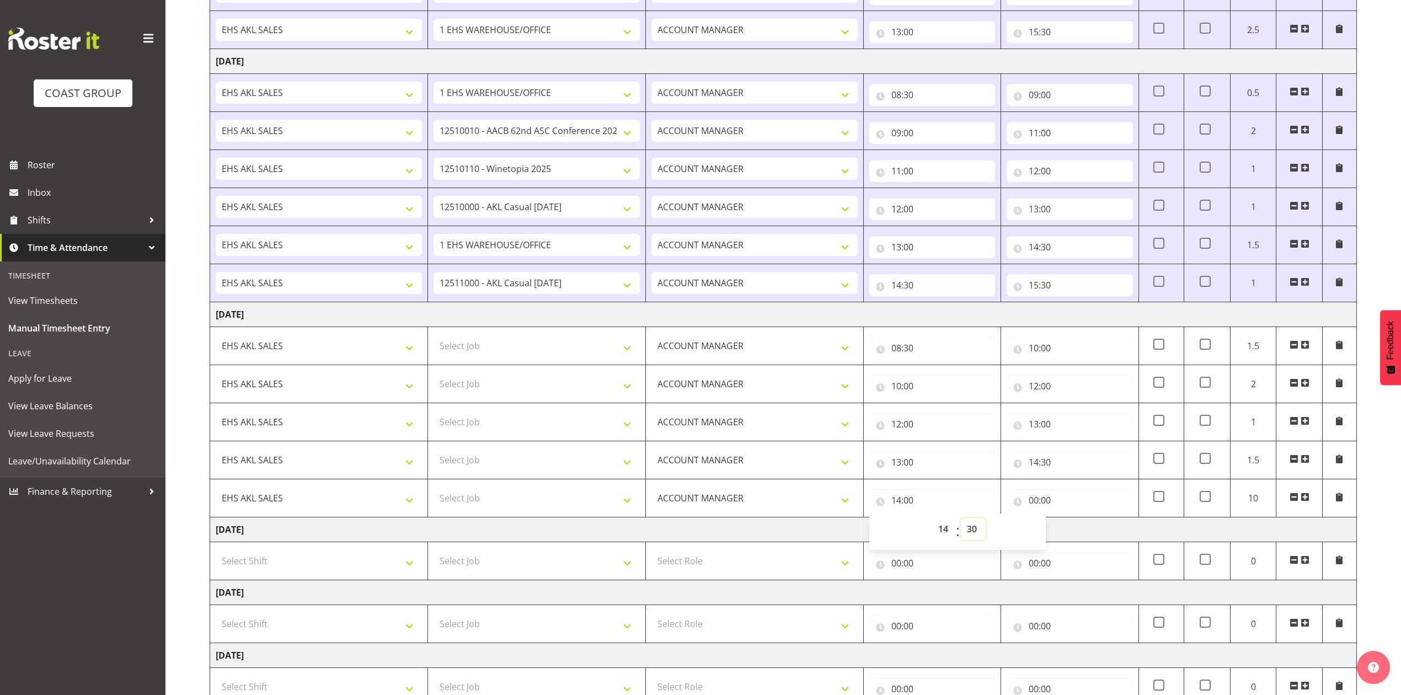
type input "14:30"
click at [1035, 502] on input "00:00" at bounding box center [1069, 500] width 126 height 22
click at [1078, 531] on select "00 01 02 03 04 05 06 07 08 09 10 11 12 13 14 15 16 17 18 19 20 21 22 23" at bounding box center [1081, 529] width 25 height 22
select select "15"
click at [1069, 522] on select "00 01 02 03 04 05 06 07 08 09 10 11 12 13 14 15 16 17 18 19 20 21 22 23" at bounding box center [1081, 529] width 25 height 22
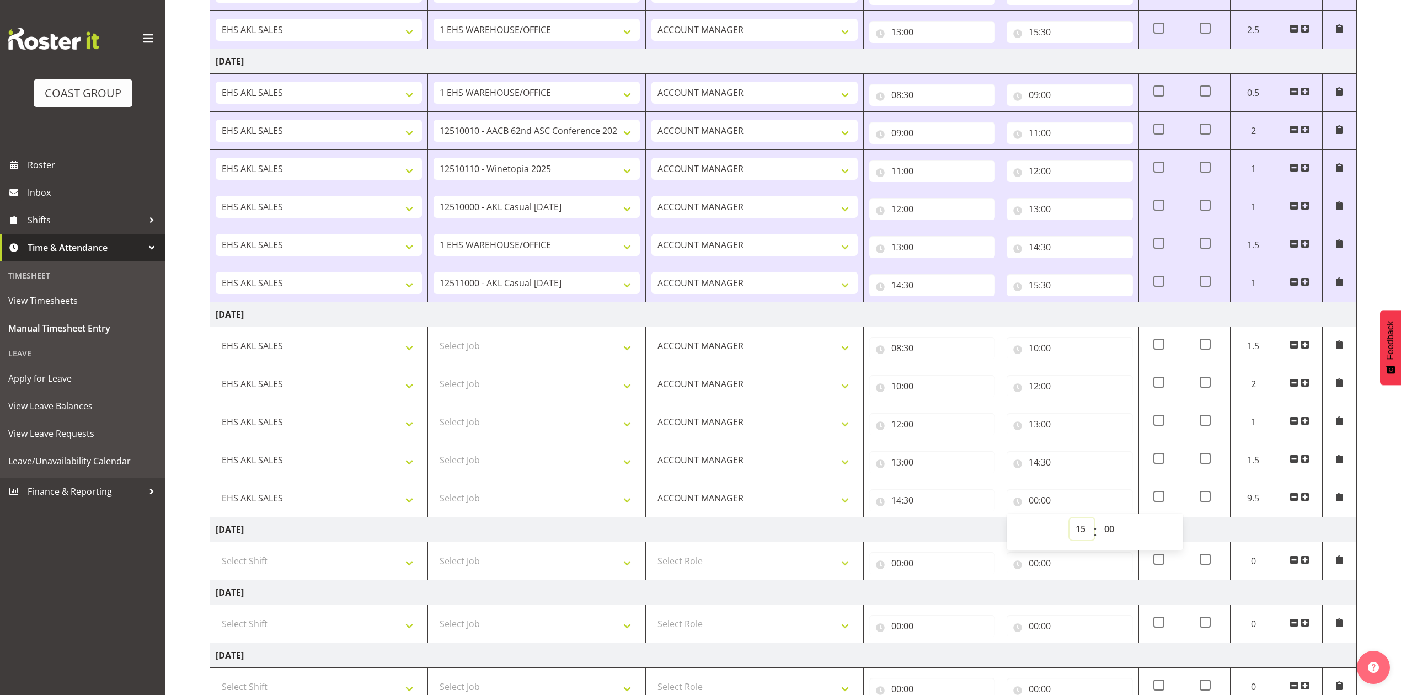
type input "15:00"
click at [1108, 529] on select "00 01 02 03 04 05 06 07 08 09 10 11 12 13 14 15 16 17 18 19 20 21 22 23 24 25 2…" at bounding box center [1110, 529] width 25 height 22
select select "30"
click at [1098, 522] on select "00 01 02 03 04 05 06 07 08 09 10 11 12 13 14 15 16 17 18 19 20 21 22 23 24 25 2…" at bounding box center [1110, 529] width 25 height 22
type input "15:30"
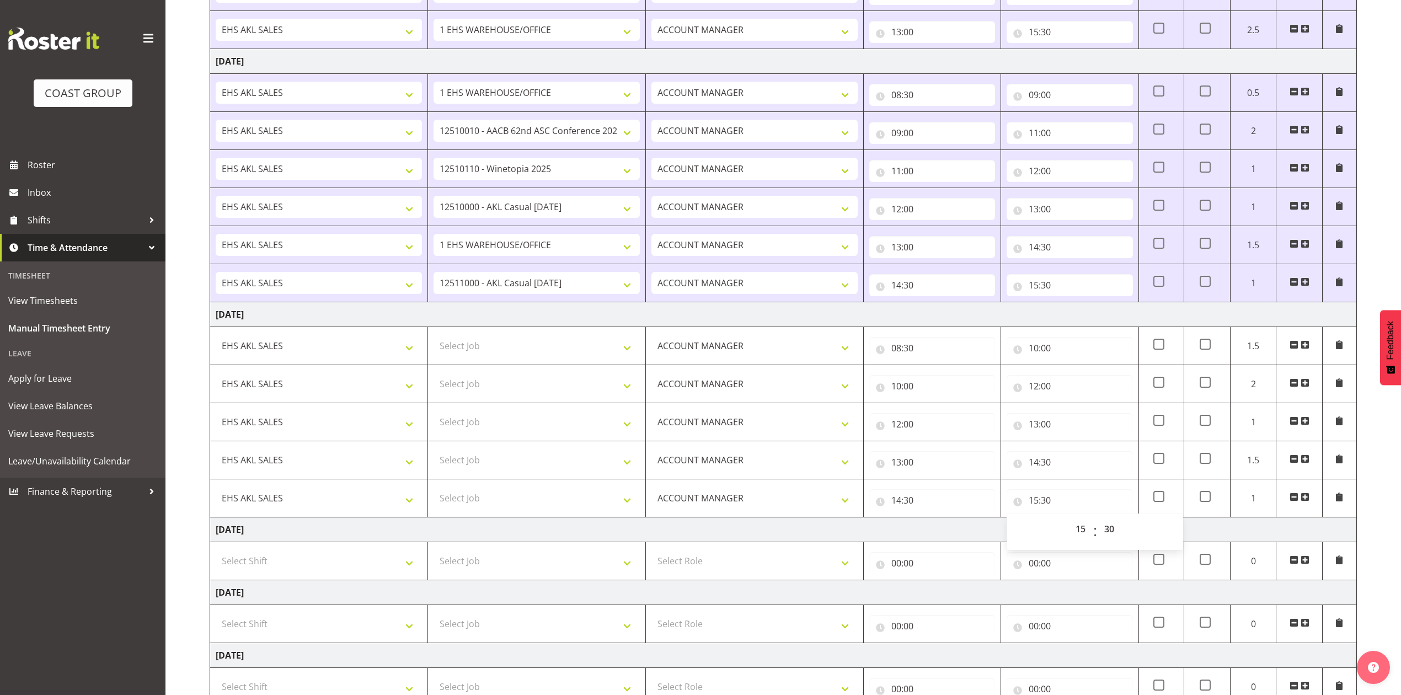
click at [984, 533] on td "[DATE]" at bounding box center [783, 529] width 1147 height 25
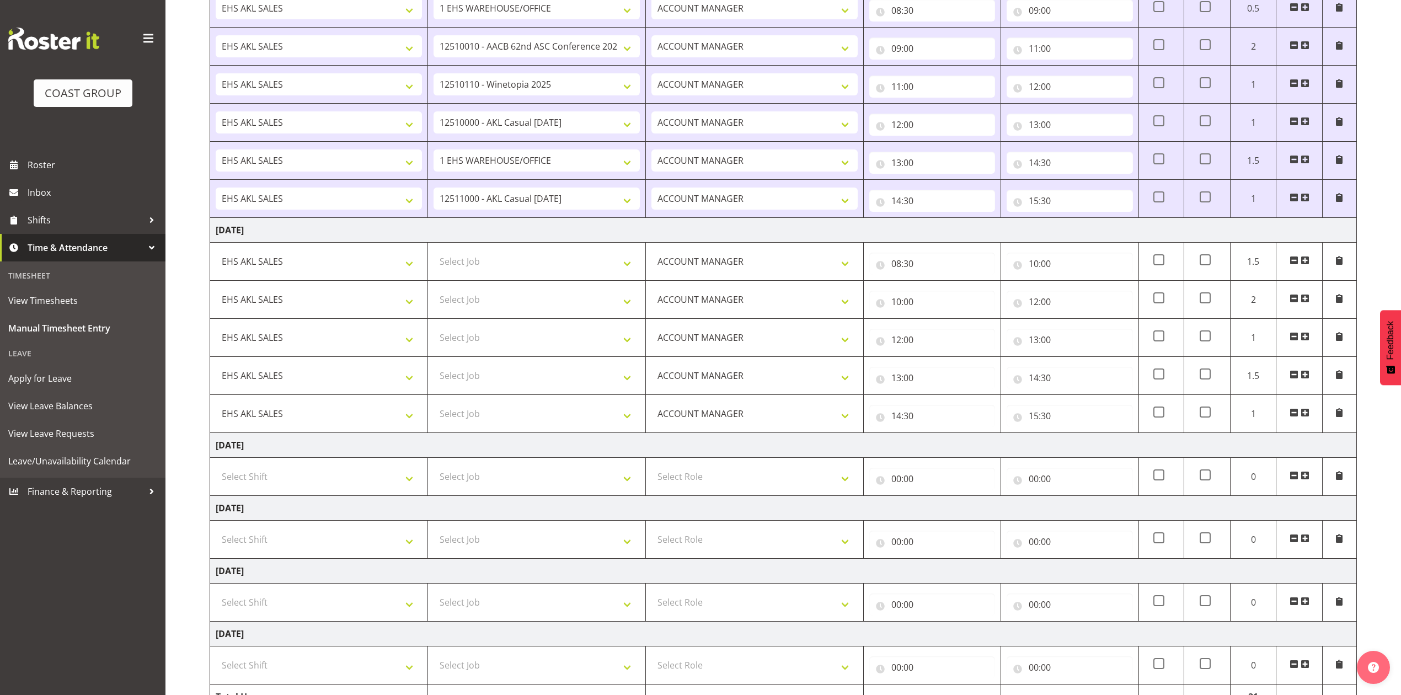
scroll to position [455, 0]
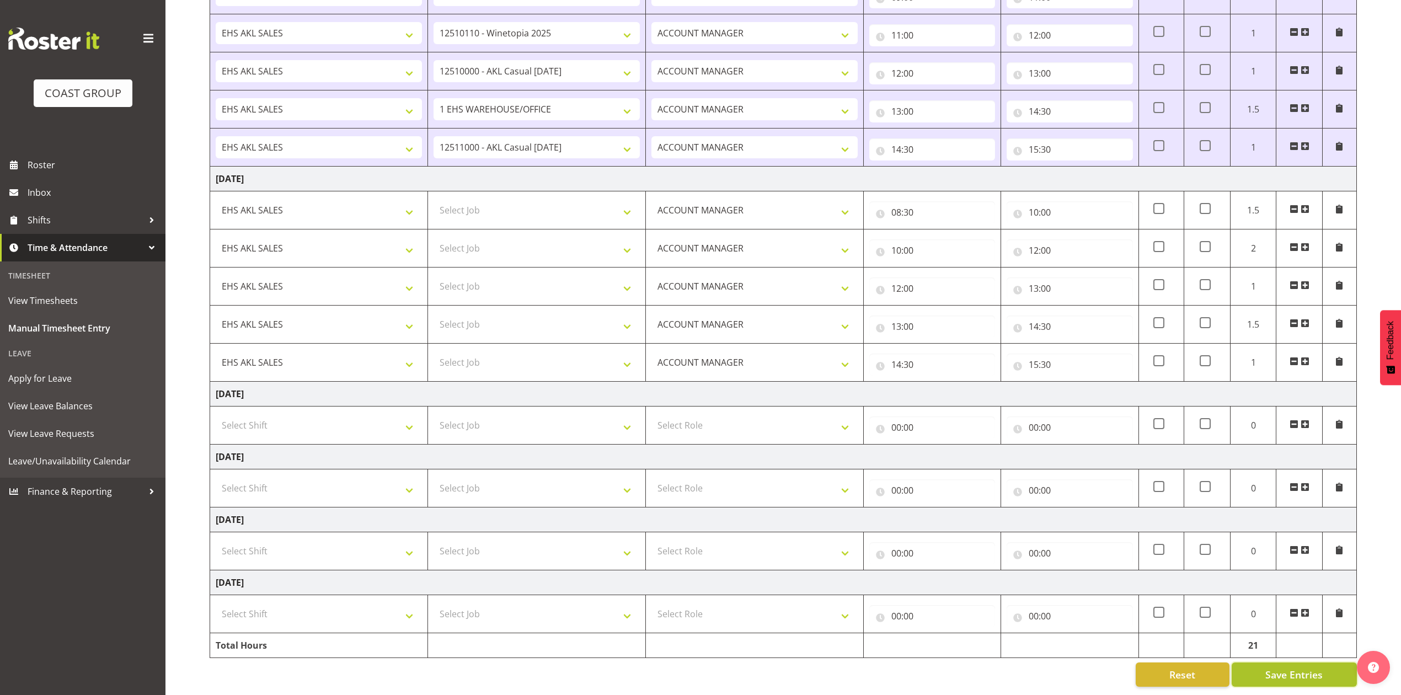
click at [1315, 667] on span "Save Entries" at bounding box center [1293, 674] width 57 height 14
